Goal: Task Accomplishment & Management: Use online tool/utility

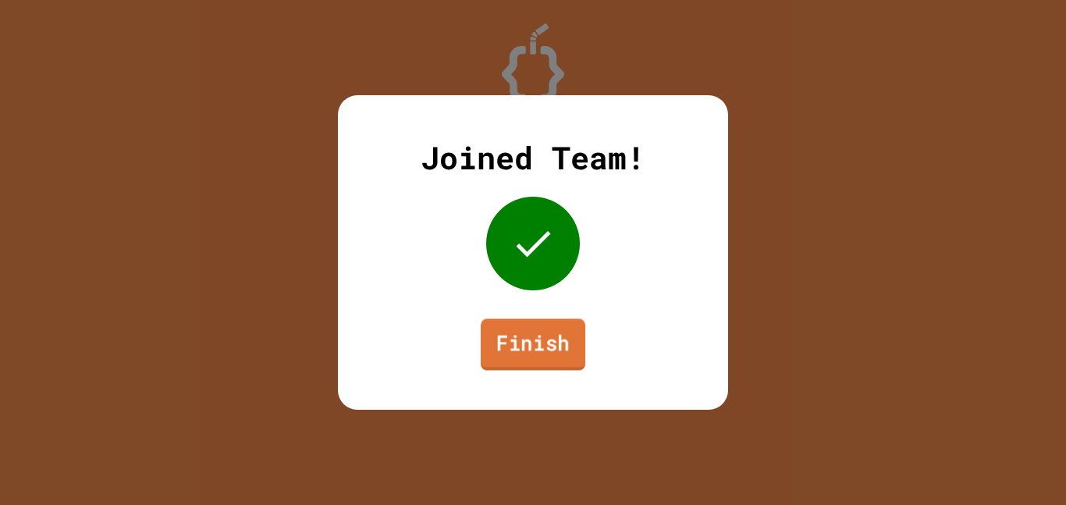
click at [546, 335] on link "Finish" at bounding box center [533, 344] width 105 height 52
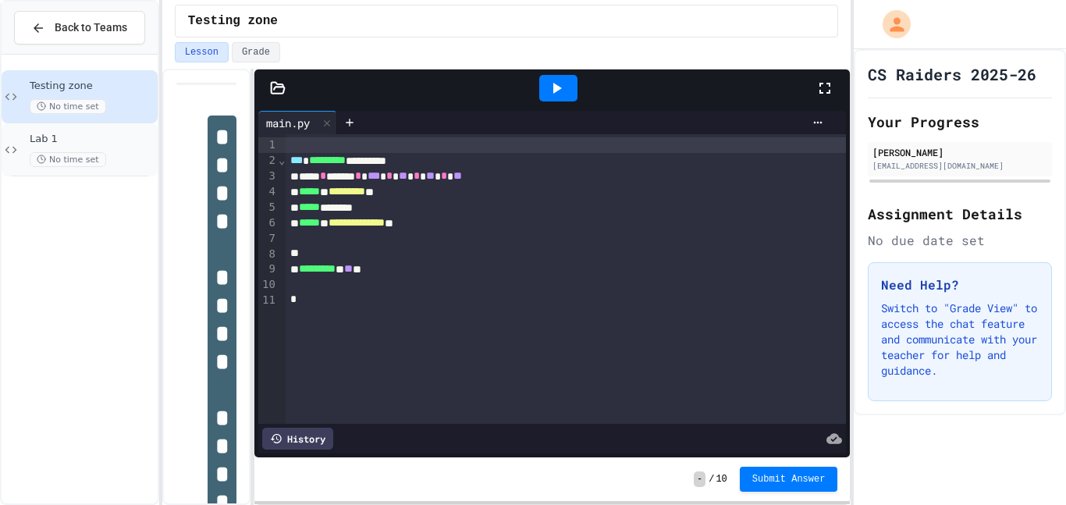
click at [122, 134] on span "Lab 1" at bounding box center [92, 139] width 125 height 13
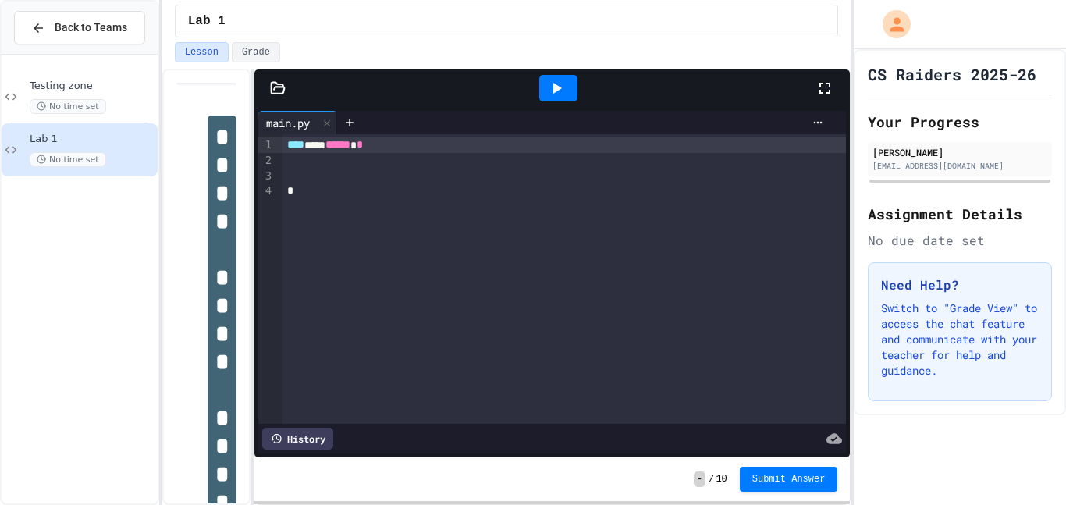
click at [272, 89] on icon at bounding box center [278, 88] width 16 height 16
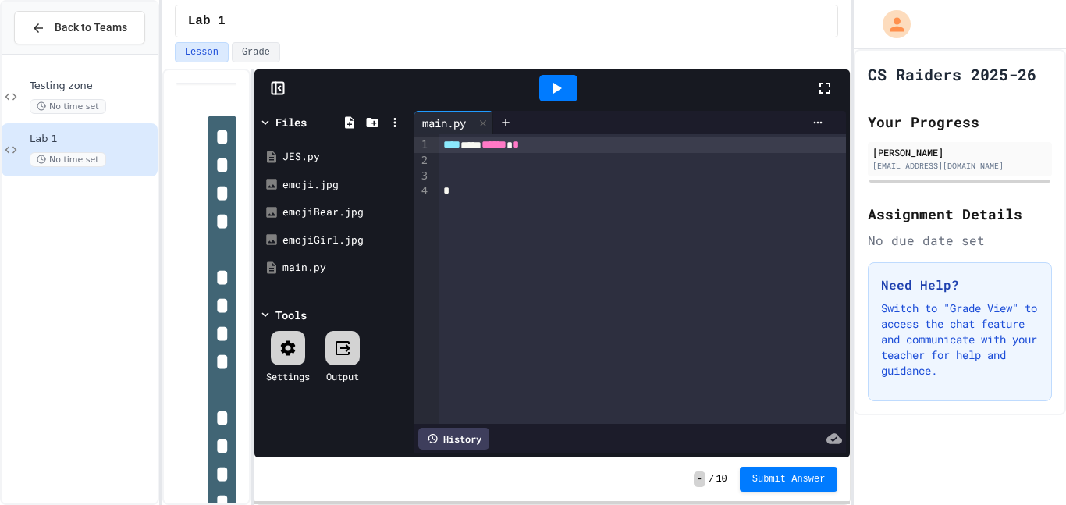
click at [272, 89] on icon at bounding box center [278, 88] width 16 height 16
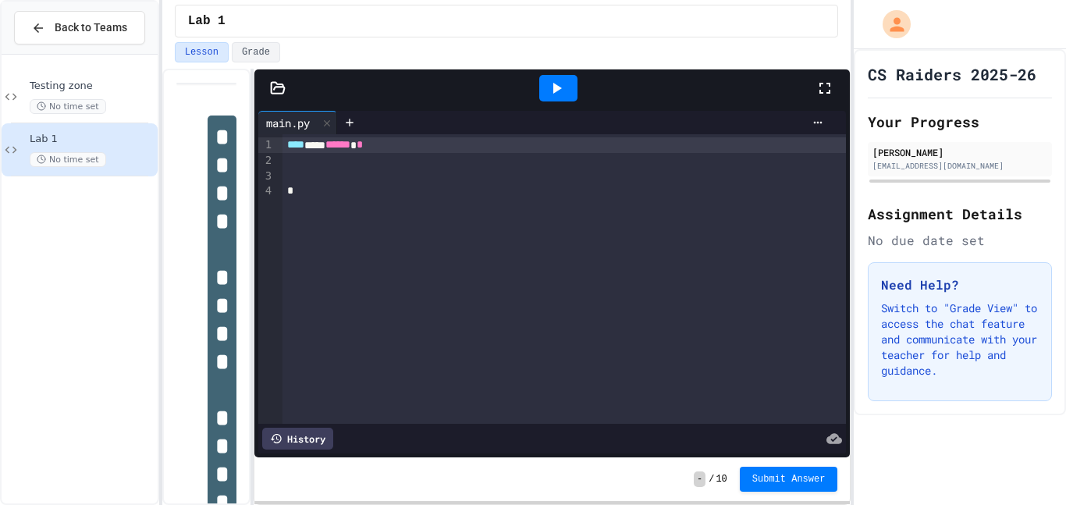
click at [326, 172] on div at bounding box center [565, 177] width 564 height 16
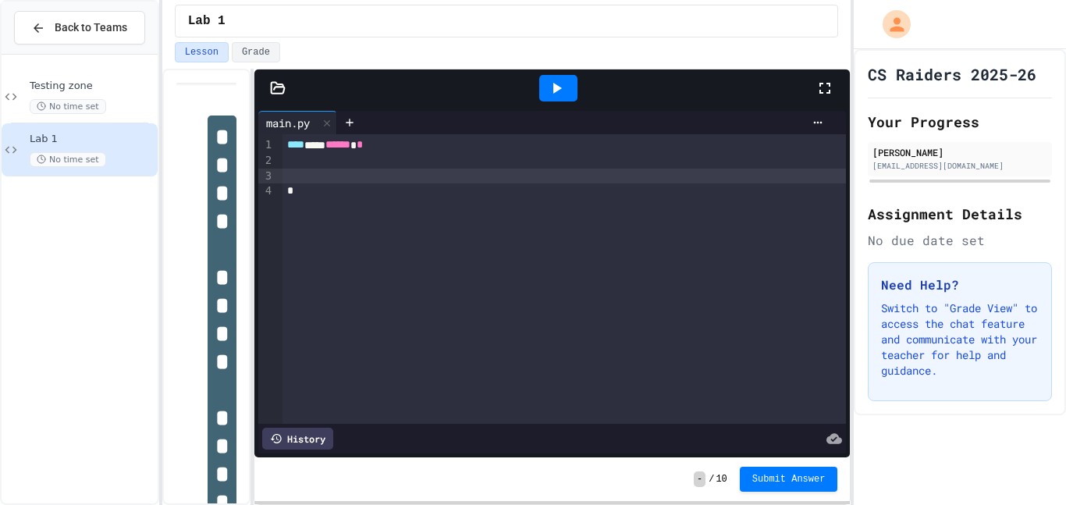
click at [321, 162] on div at bounding box center [565, 161] width 564 height 16
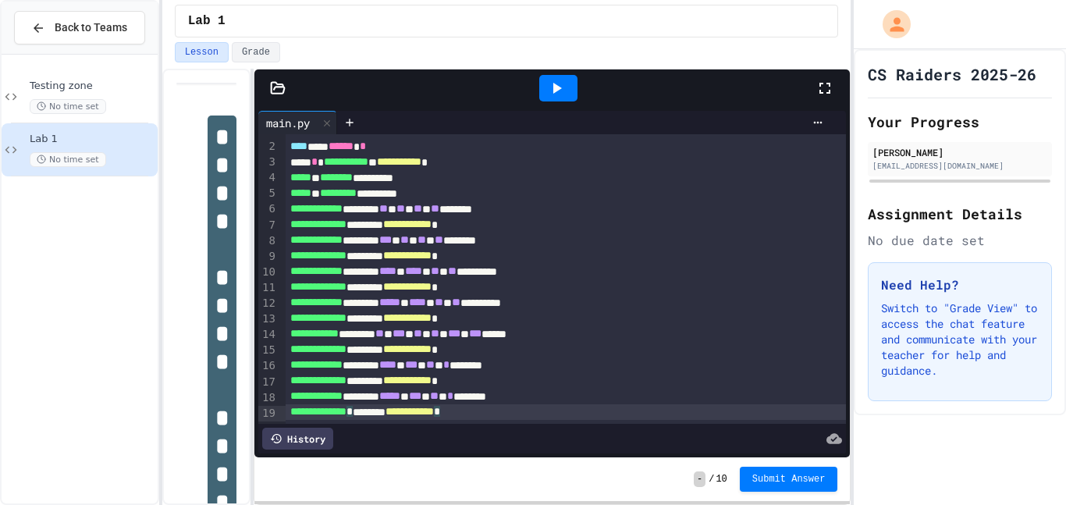
scroll to position [45, 0]
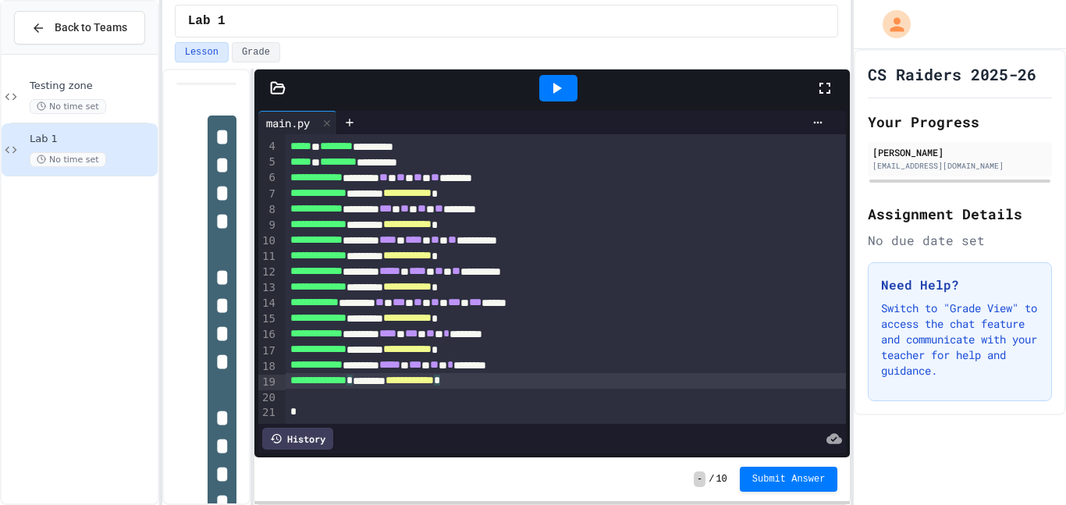
click at [567, 83] on div at bounding box center [558, 88] width 38 height 27
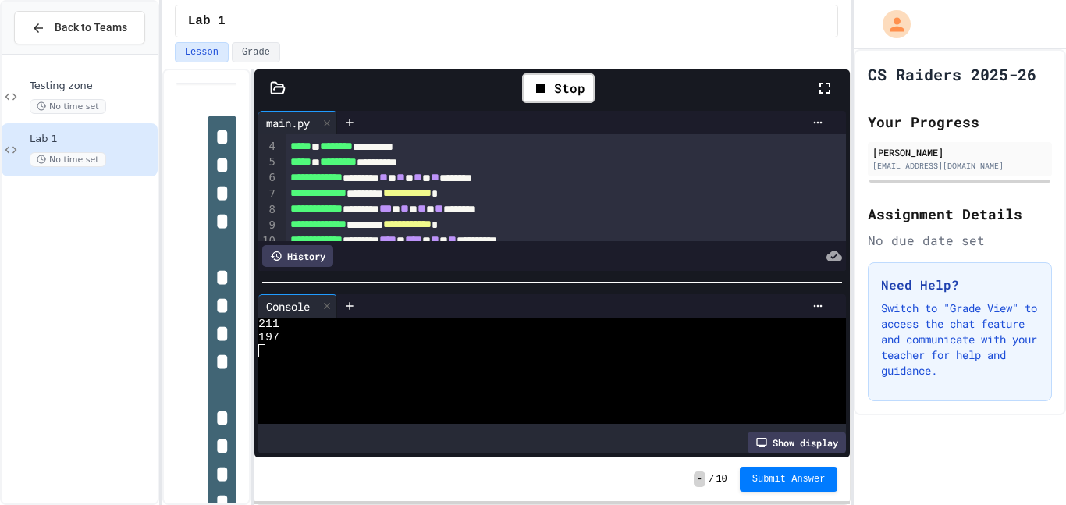
scroll to position [0, 0]
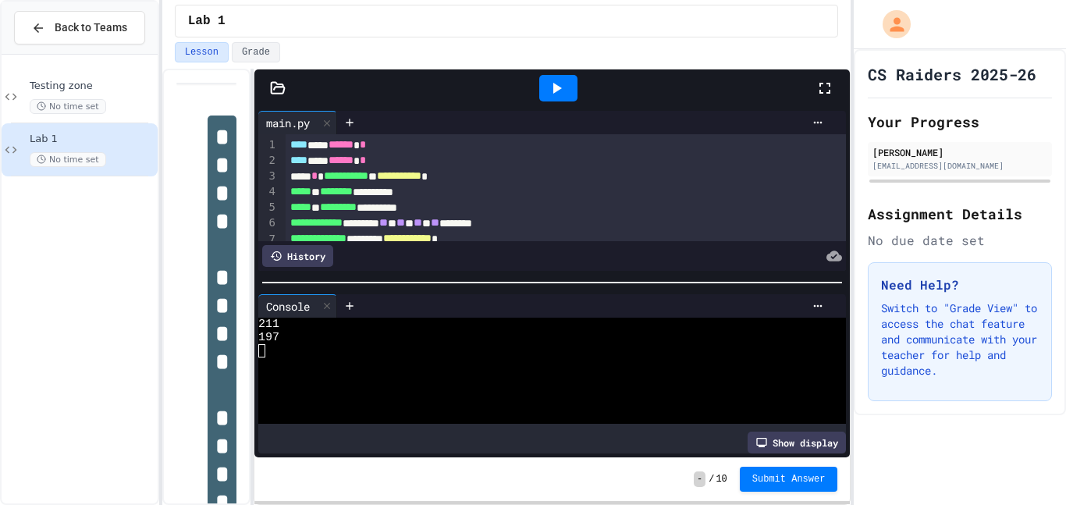
click at [300, 123] on div "main.py" at bounding box center [287, 123] width 59 height 16
click at [271, 81] on icon at bounding box center [278, 88] width 16 height 16
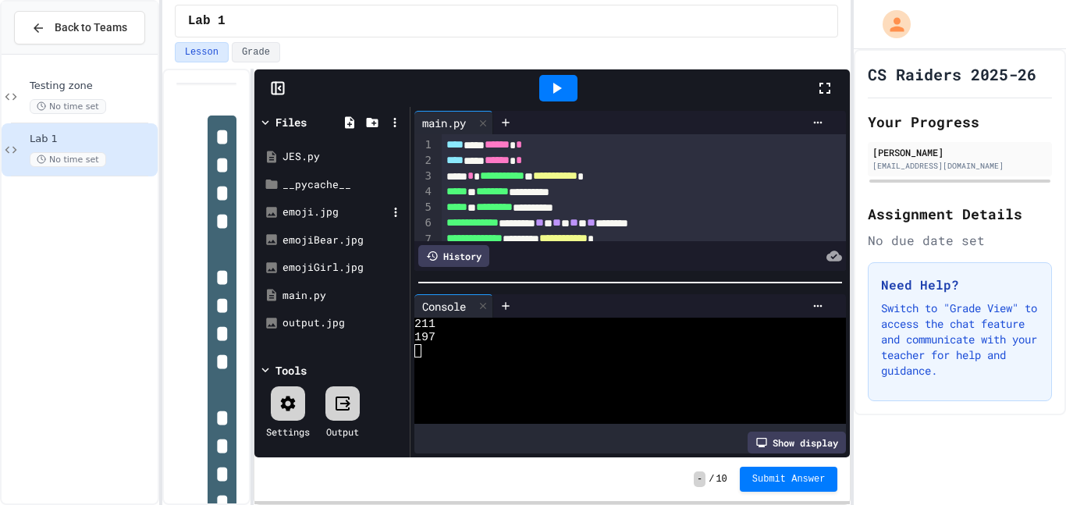
click at [322, 212] on div "emoji.jpg" at bounding box center [335, 213] width 105 height 16
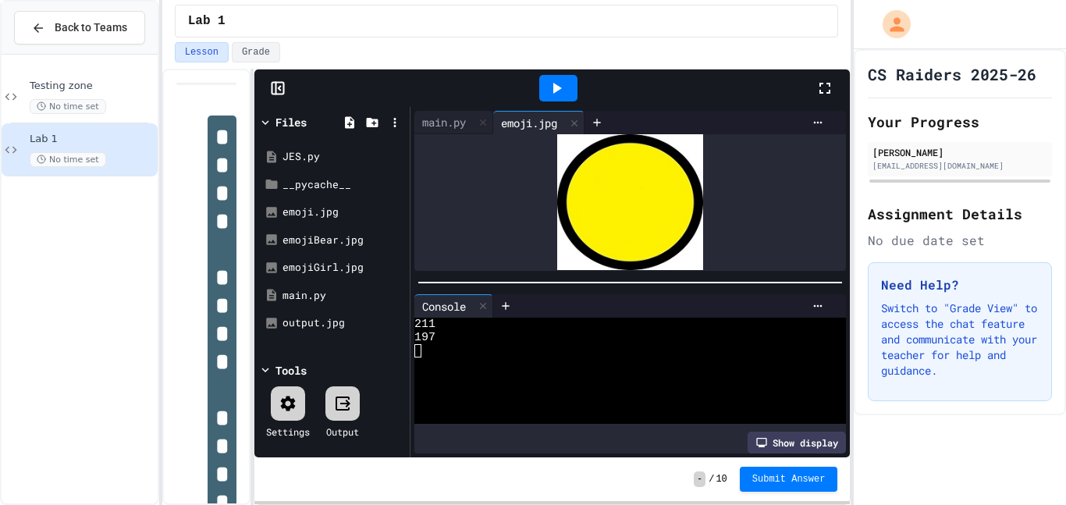
click at [553, 79] on icon at bounding box center [556, 88] width 19 height 19
click at [325, 324] on div "output.jpg" at bounding box center [335, 323] width 105 height 16
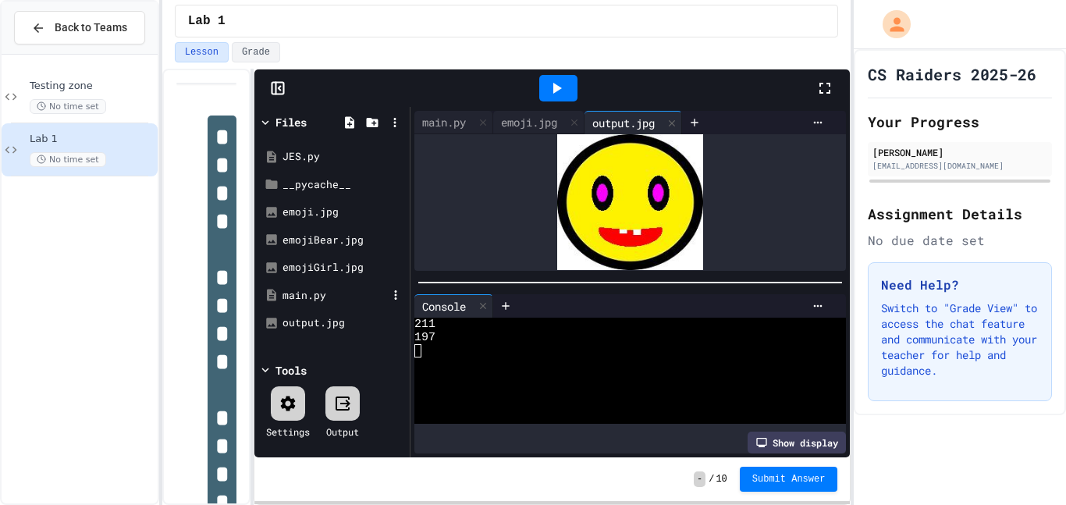
click at [308, 294] on div "main.py" at bounding box center [335, 296] width 105 height 16
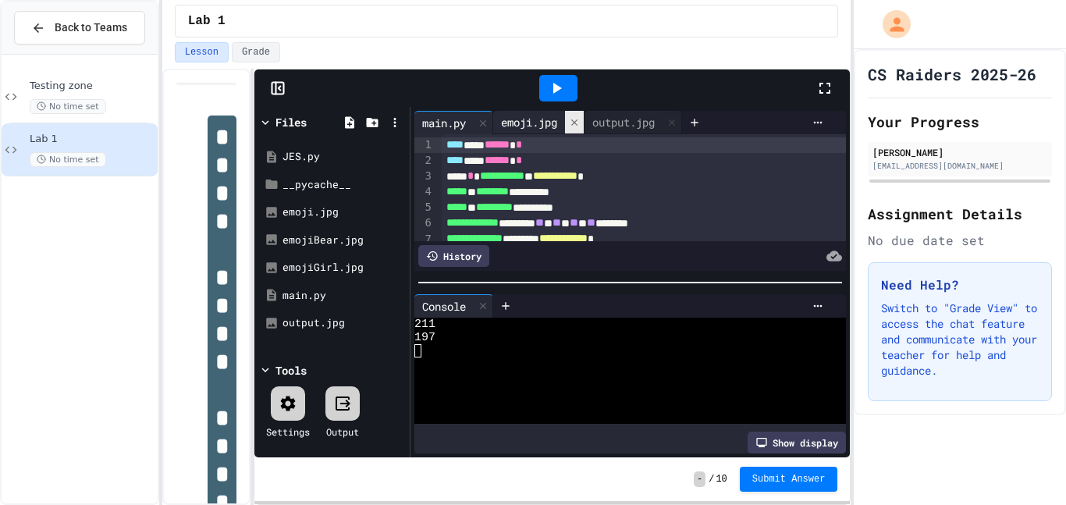
click at [574, 123] on icon at bounding box center [574, 122] width 11 height 11
click at [513, 128] on div "output.jpg" at bounding box center [532, 122] width 78 height 16
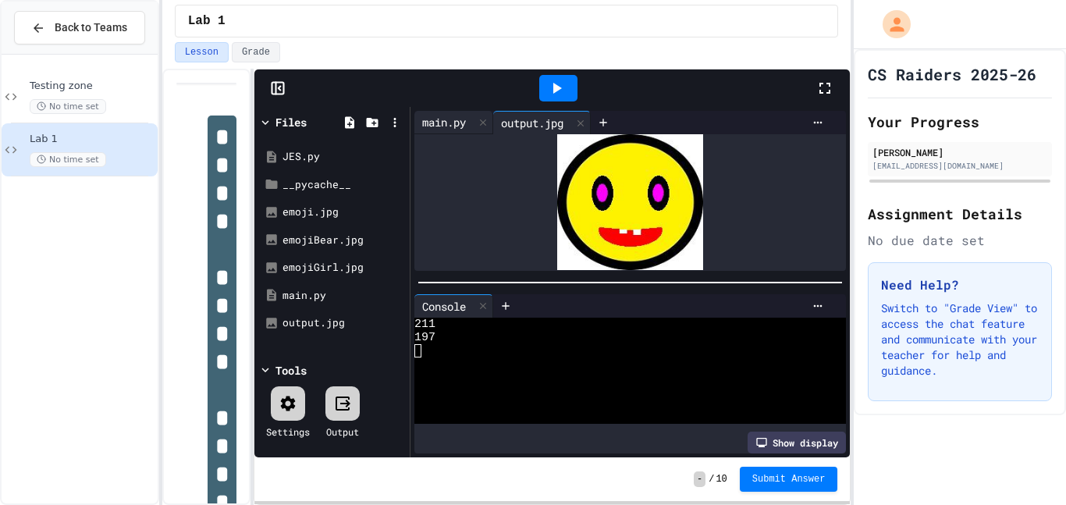
click at [444, 129] on div "main.py" at bounding box center [443, 122] width 59 height 16
